Goal: Transaction & Acquisition: Purchase product/service

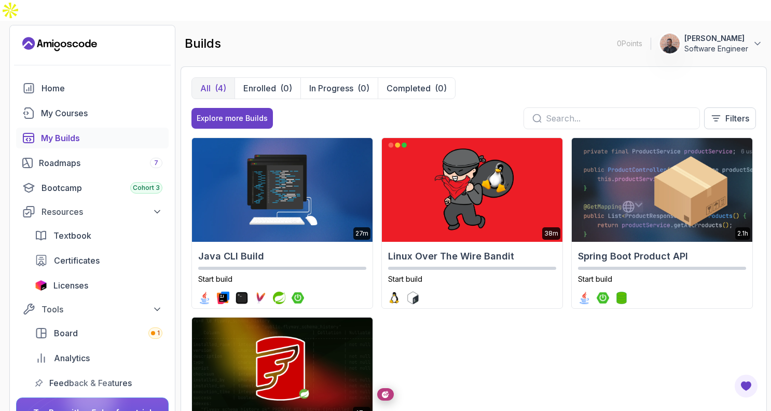
click at [41, 36] on icon "Landing page" at bounding box center [59, 44] width 75 height 17
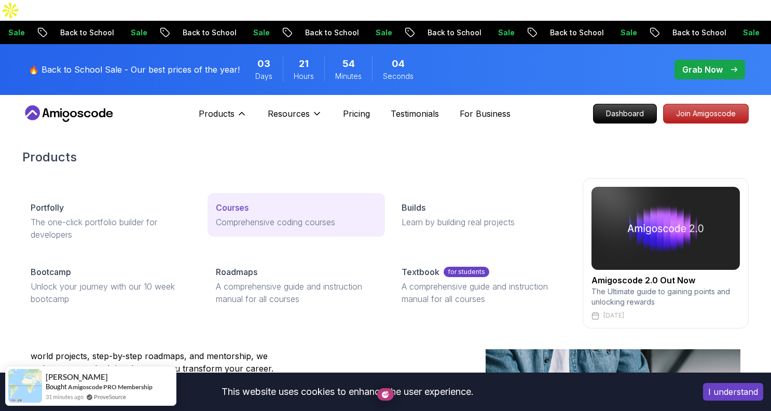
click at [255, 216] on p "Comprehensive coding courses" at bounding box center [296, 222] width 160 height 12
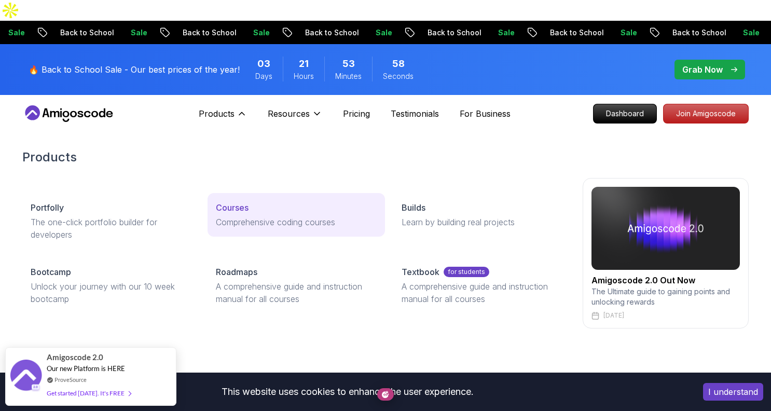
click at [246, 201] on p "Courses" at bounding box center [232, 207] width 33 height 12
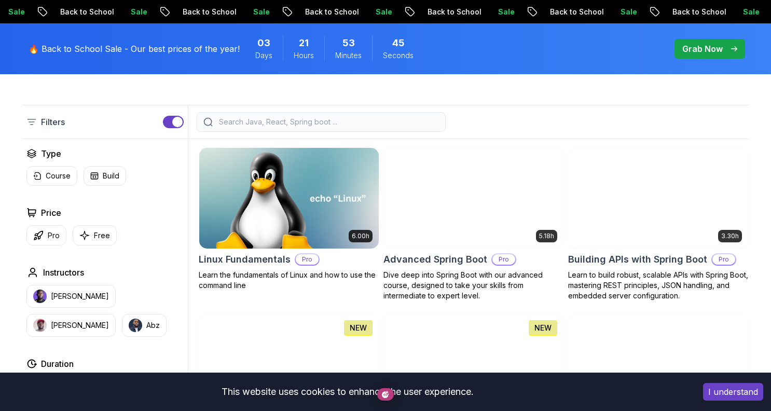
scroll to position [276, 0]
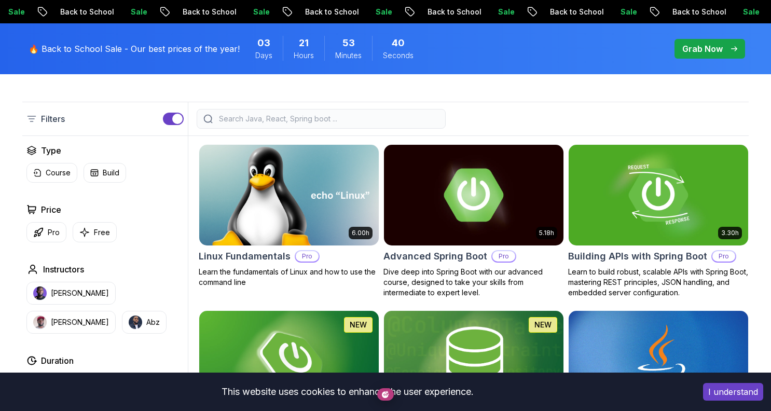
click at [276, 176] on img at bounding box center [288, 194] width 188 height 105
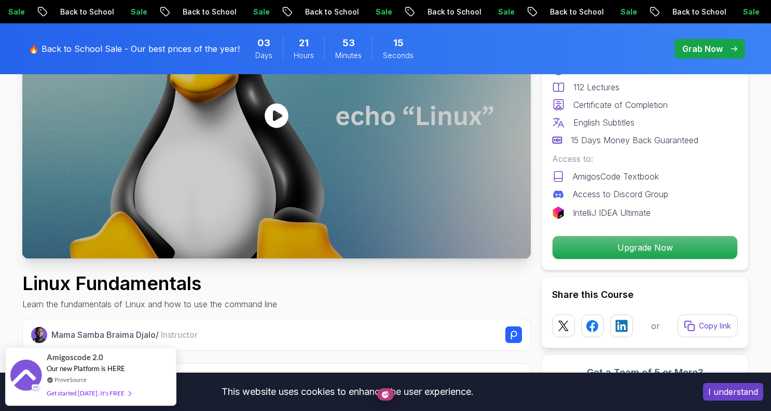
scroll to position [331, 0]
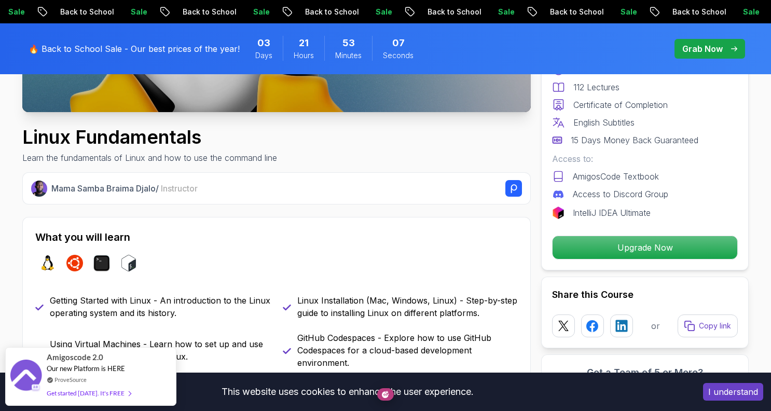
click at [260, 151] on p "Learn the fundamentals of Linux and how to use the command line" at bounding box center [149, 157] width 255 height 12
drag, startPoint x: 401, startPoint y: 230, endPoint x: 370, endPoint y: 229, distance: 31.1
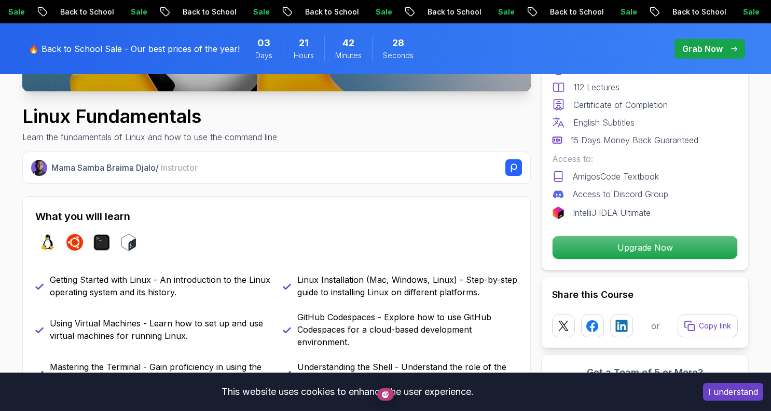
scroll to position [353, 0]
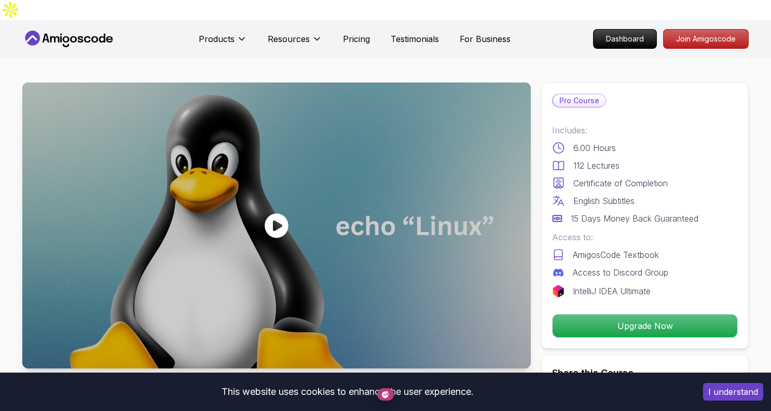
scroll to position [0, 0]
click at [592, 98] on div "Pro Course Includes: 6.00 Hours 112 Lectures Certificate of Completion English …" at bounding box center [644, 216] width 207 height 266
click at [631, 124] on p "Includes:" at bounding box center [645, 130] width 186 height 12
click at [613, 94] on div "Pro Course" at bounding box center [645, 101] width 186 height 14
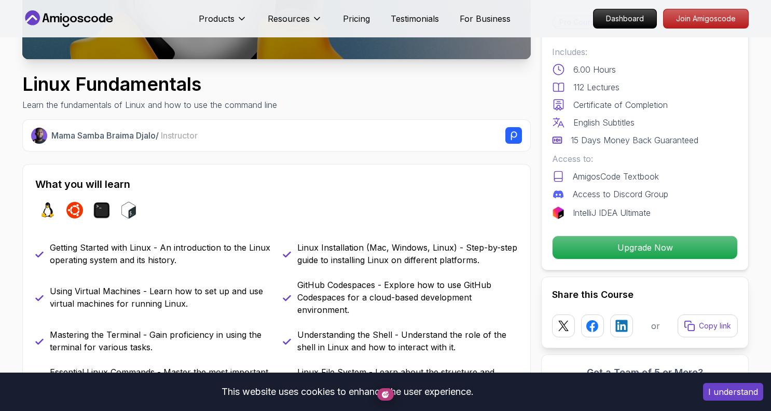
scroll to position [326, 0]
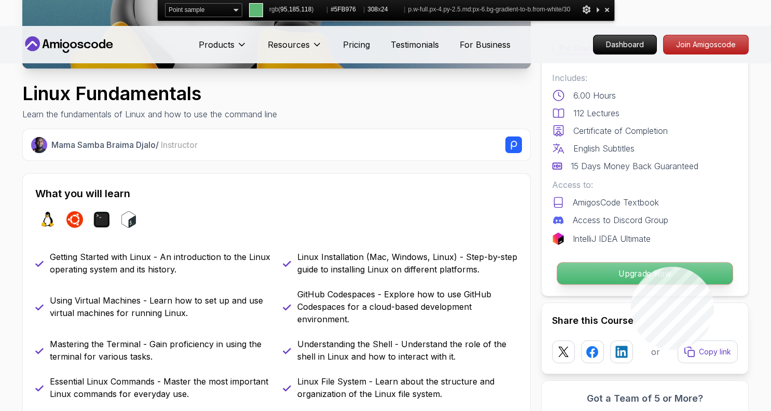
click at [714, 267] on p "Upgrade Now" at bounding box center [644, 273] width 175 height 22
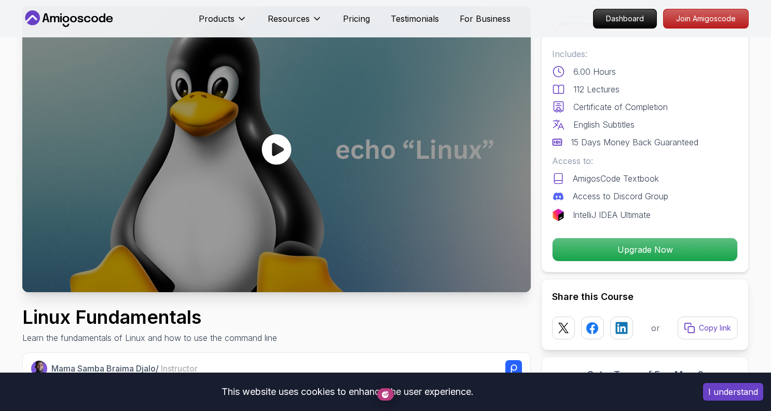
scroll to position [0, 0]
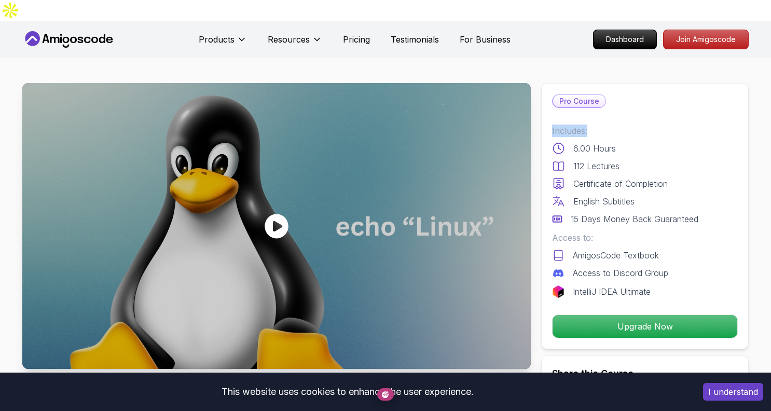
drag, startPoint x: 589, startPoint y: 112, endPoint x: 552, endPoint y: 112, distance: 36.3
click at [552, 124] on p "Includes:" at bounding box center [645, 130] width 186 height 12
copy p "Includes:"
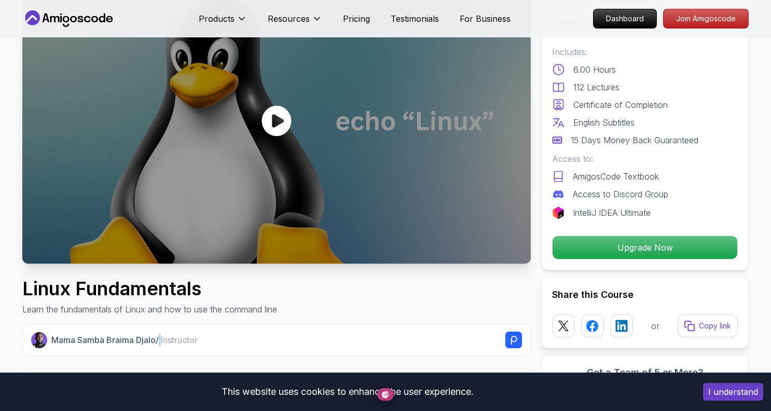
scroll to position [117, 0]
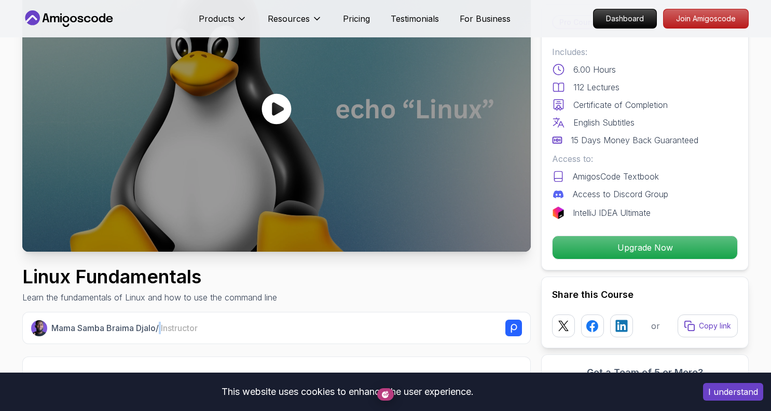
click at [277, 93] on icon at bounding box center [276, 108] width 31 height 31
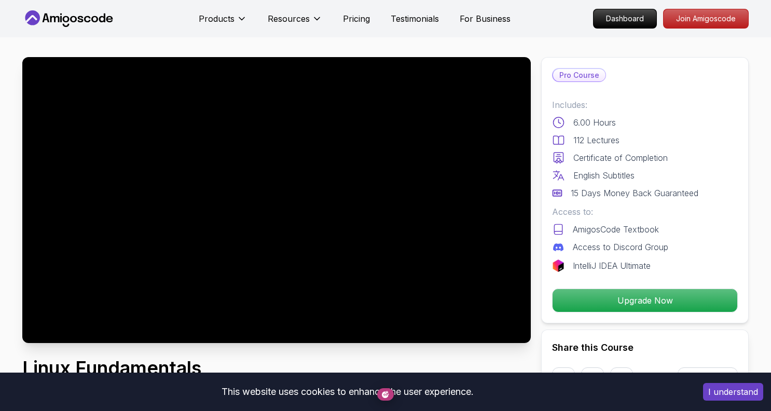
scroll to position [0, 0]
